Goal: Information Seeking & Learning: Find specific fact

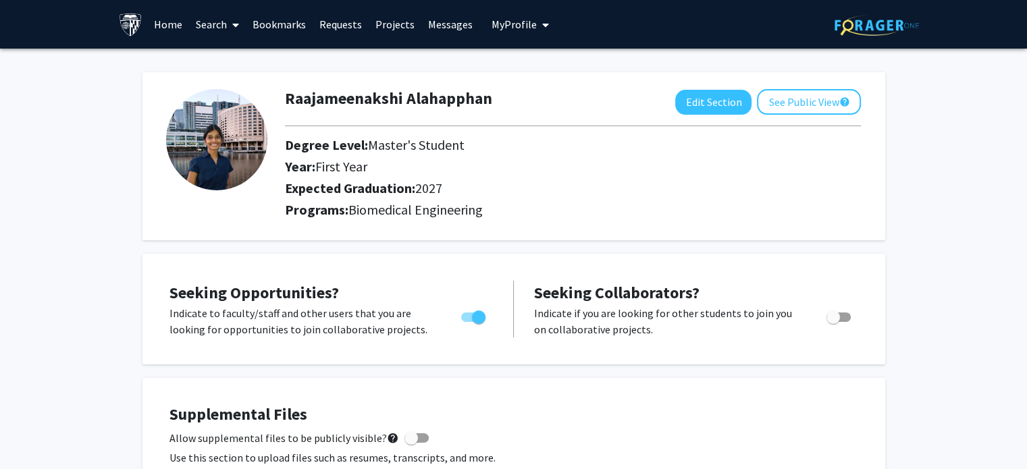
click at [238, 22] on icon at bounding box center [235, 25] width 7 height 11
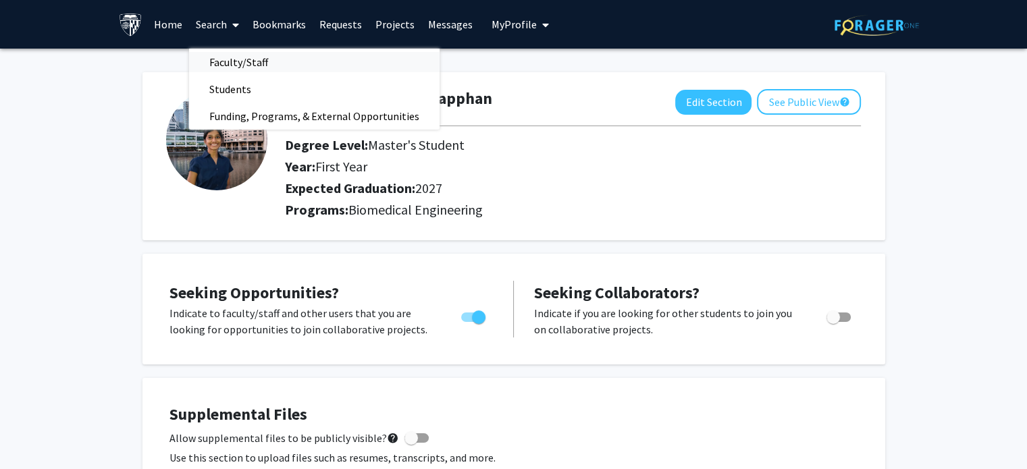
click at [249, 51] on span "Faculty/Staff" at bounding box center [238, 62] width 99 height 27
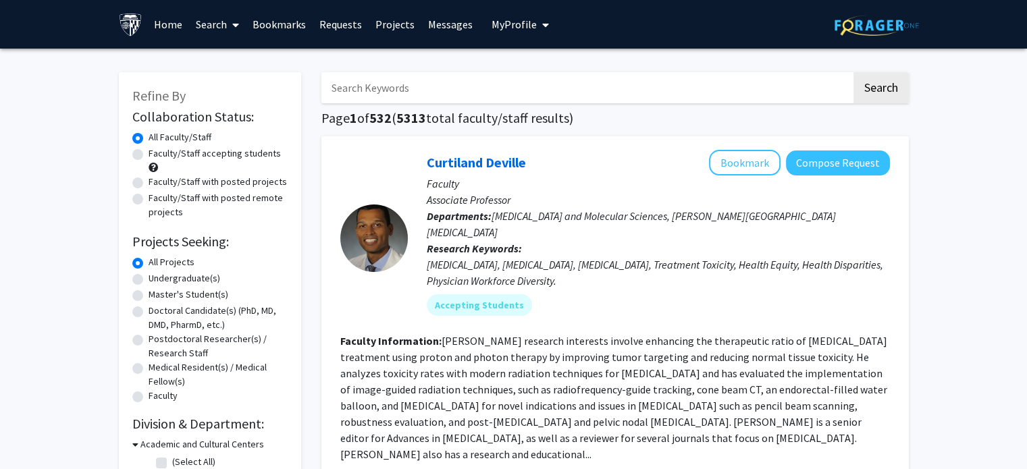
click at [148, 296] on label "Master's Student(s)" at bounding box center [188, 295] width 80 height 14
click at [148, 296] on input "Master's Student(s)" at bounding box center [152, 292] width 9 height 9
radio input "true"
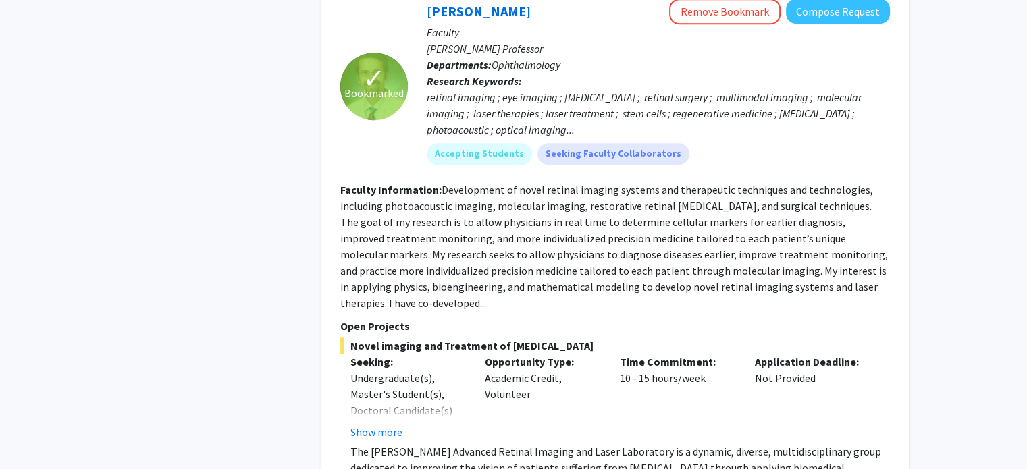
scroll to position [6233, 0]
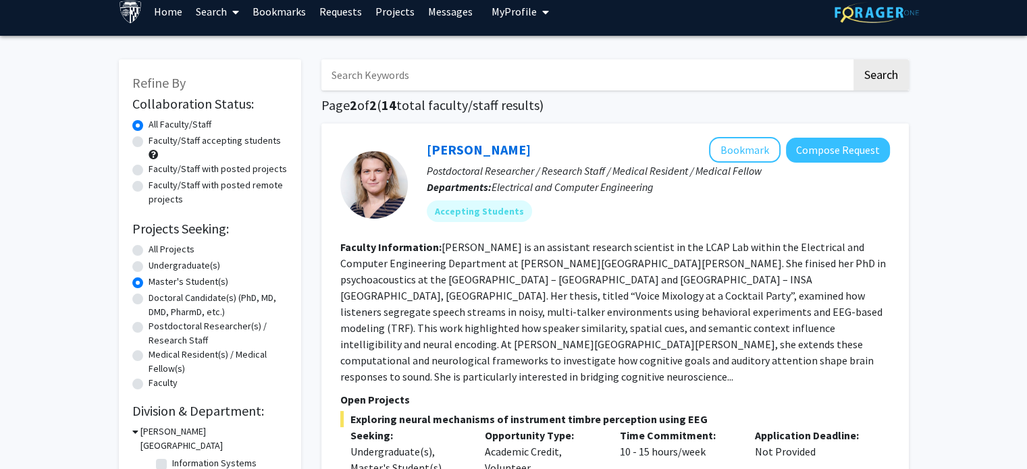
scroll to position [10, 0]
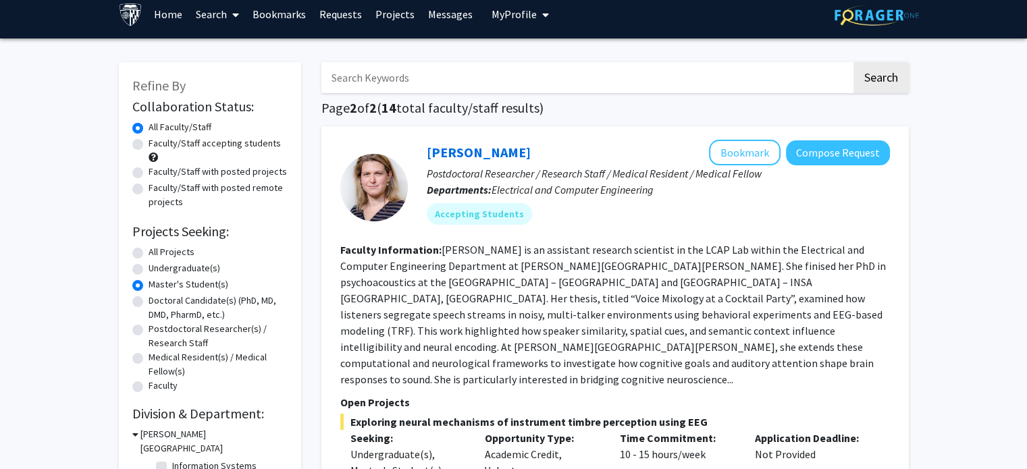
click at [148, 272] on label "Undergraduate(s)" at bounding box center [184, 268] width 72 height 14
click at [148, 270] on input "Undergraduate(s)" at bounding box center [152, 265] width 9 height 9
radio input "true"
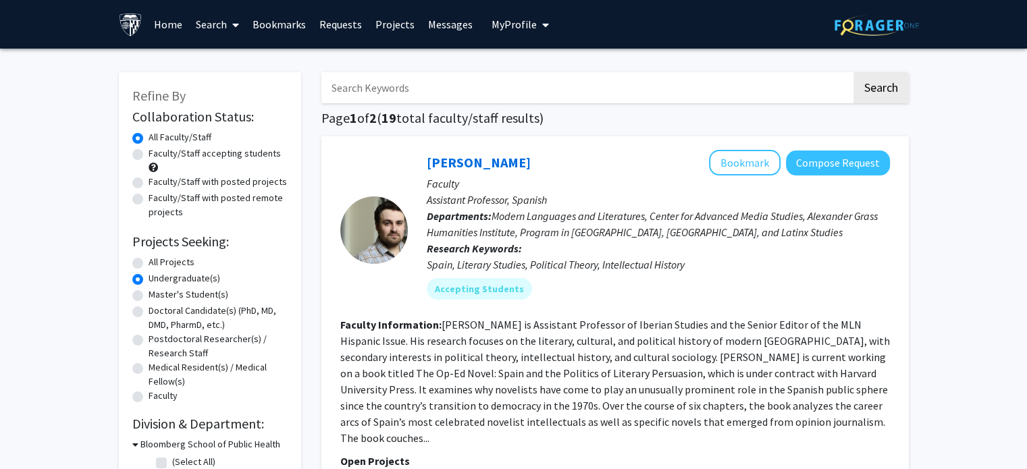
click at [127, 253] on div "Refine By Collaboration Status: Collaboration Status All Faculty/Staff Collabor…" at bounding box center [210, 336] width 182 height 529
click at [148, 264] on label "All Projects" at bounding box center [171, 262] width 46 height 14
click at [148, 264] on input "All Projects" at bounding box center [152, 259] width 9 height 9
radio input "true"
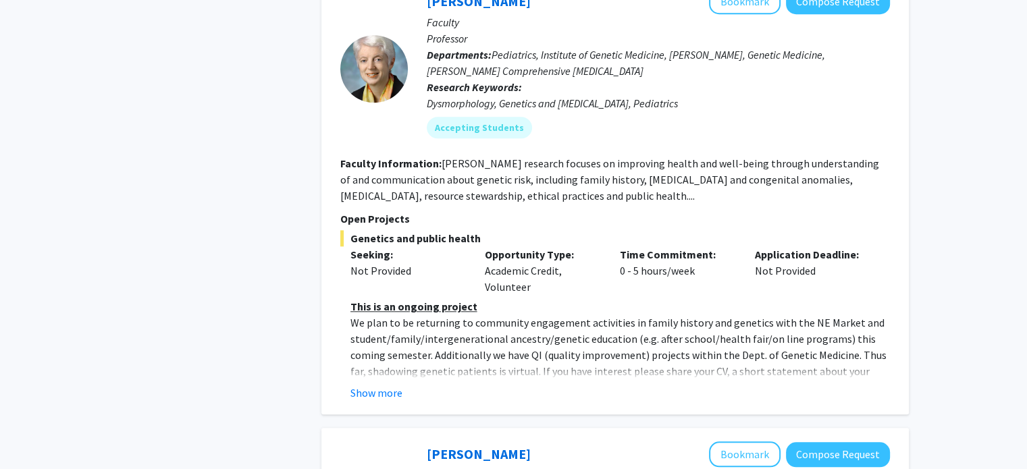
scroll to position [1350, 0]
click at [384, 385] on button "Show more" at bounding box center [376, 393] width 52 height 16
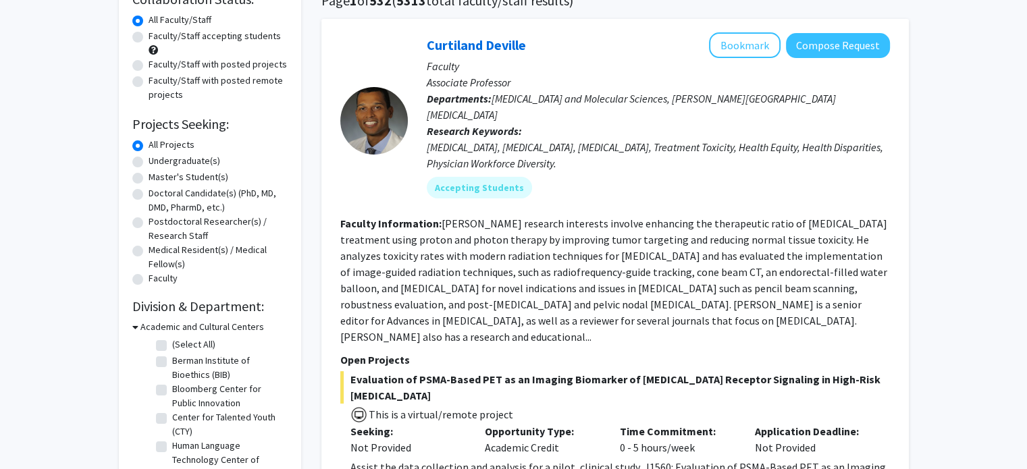
scroll to position [0, 0]
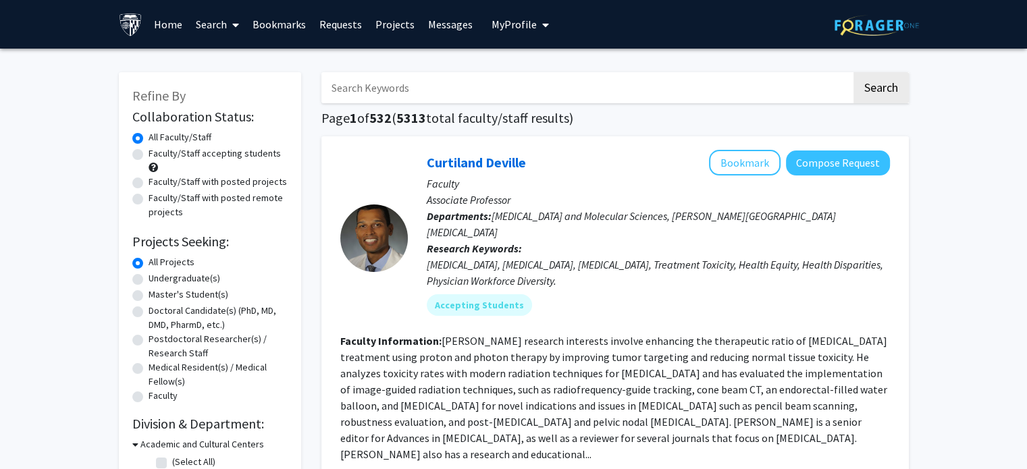
click at [401, 88] on input "Search Keywords" at bounding box center [586, 87] width 530 height 31
type input "ashley"
click at [853, 72] on button "Search" at bounding box center [880, 87] width 55 height 31
